Goal: Information Seeking & Learning: Learn about a topic

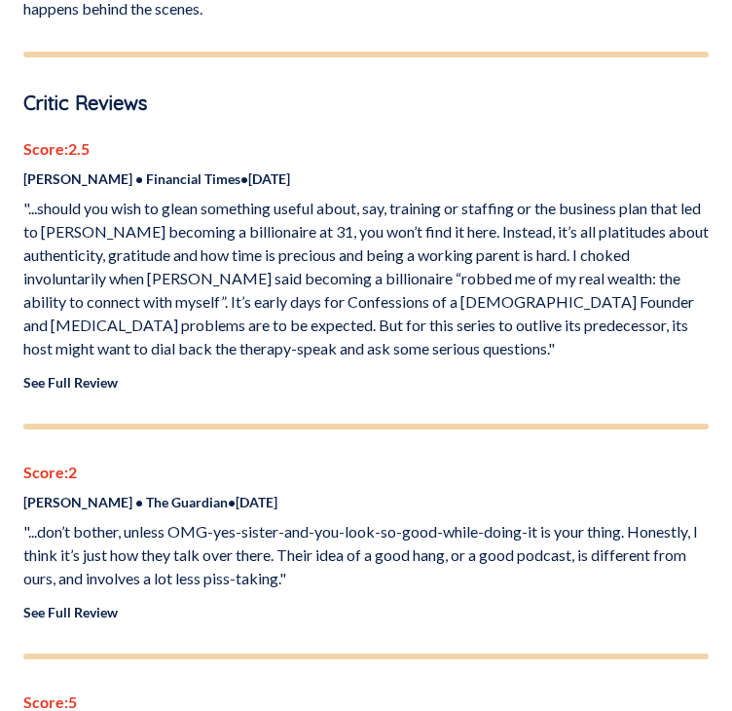
scroll to position [1558, 0]
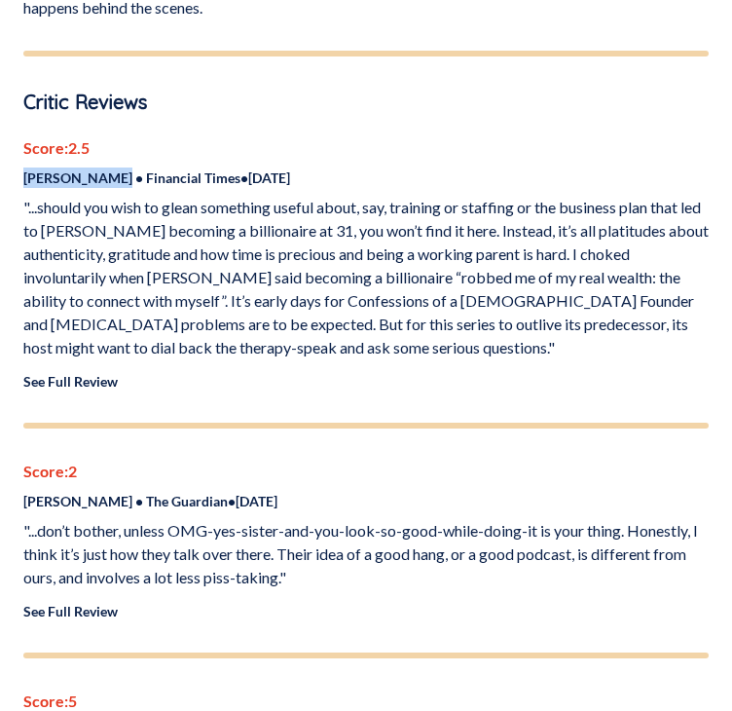
drag, startPoint x: 20, startPoint y: 148, endPoint x: 105, endPoint y: 157, distance: 85.2
copy p "[PERSON_NAME]"
drag, startPoint x: 119, startPoint y: 149, endPoint x: 212, endPoint y: 151, distance: 93.5
click at [212, 167] on p "[PERSON_NAME] • Financial Times • [DATE]" at bounding box center [365, 177] width 685 height 20
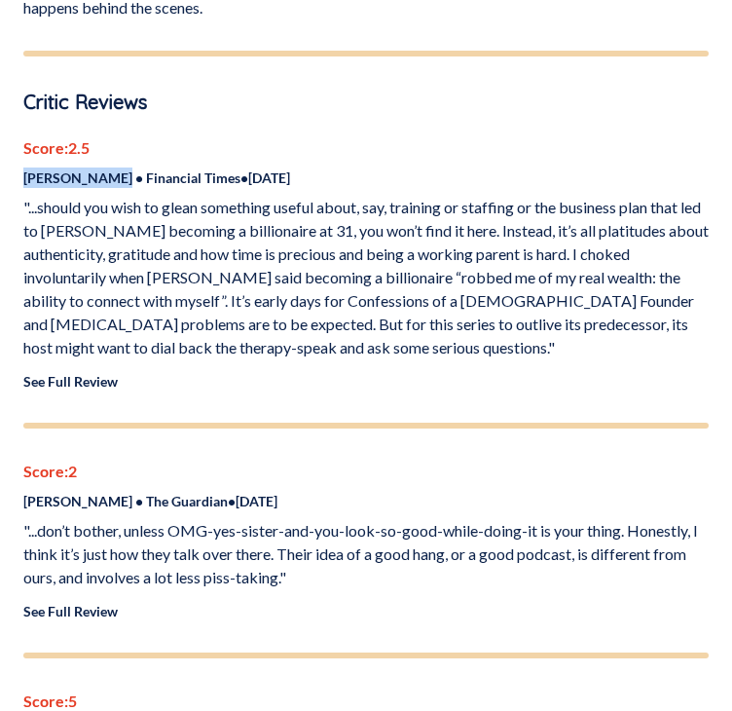
copy p "Financial Times"
drag, startPoint x: 225, startPoint y: 151, endPoint x: 307, endPoint y: 152, distance: 81.8
click at [307, 167] on p "[PERSON_NAME] • Financial Times • [DATE]" at bounding box center [365, 177] width 685 height 20
copy p "[DATE]"
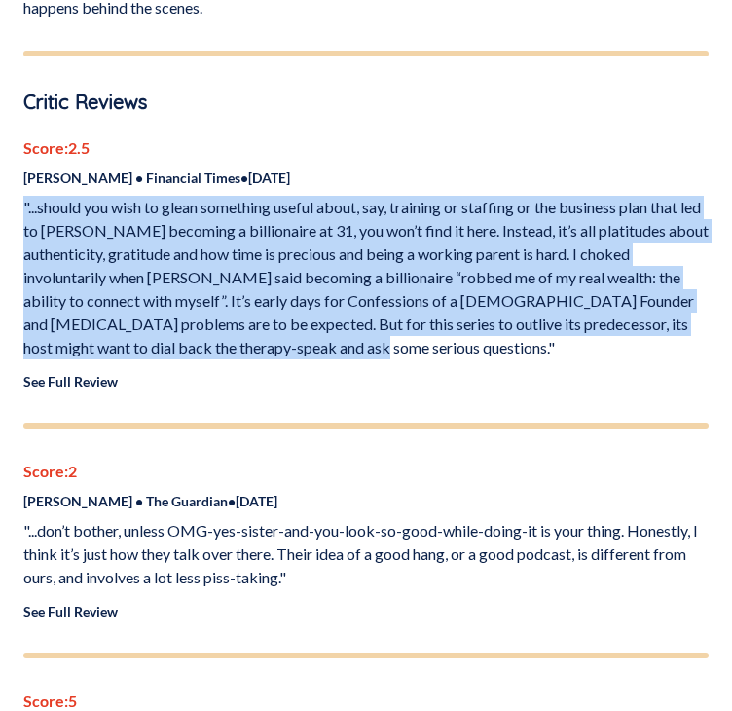
drag, startPoint x: 19, startPoint y: 172, endPoint x: 403, endPoint y: 313, distance: 408.4
copy p ""...should you wish to glean something useful about, say, training or staffing …"
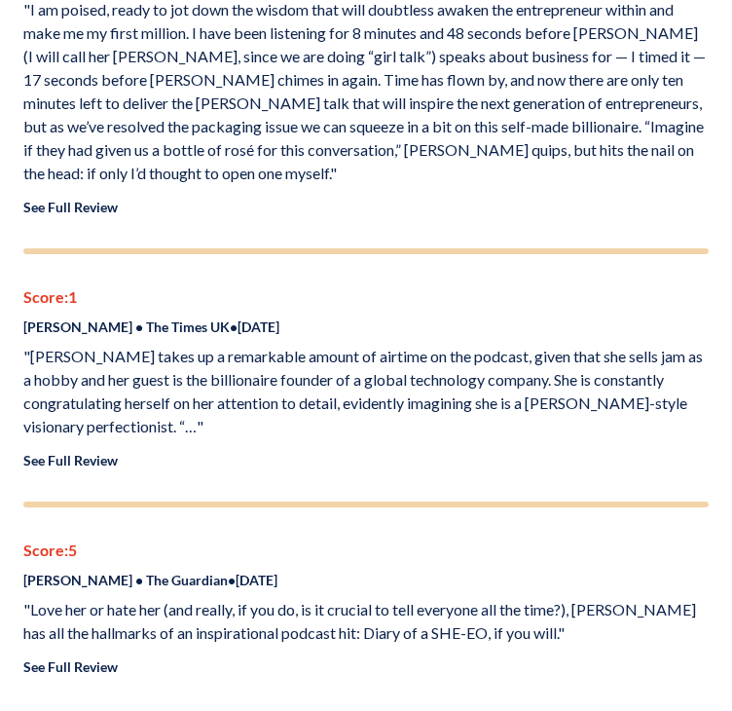
scroll to position [4060, 0]
